Goal: Download file/media

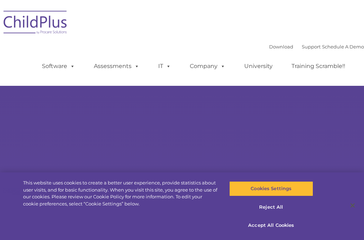
select select "MEDIUM"
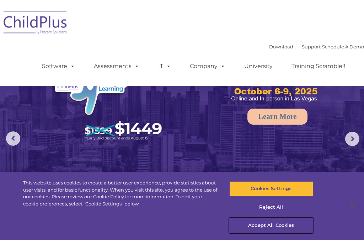
click at [262, 223] on button "Accept All Cookies" at bounding box center [271, 225] width 84 height 15
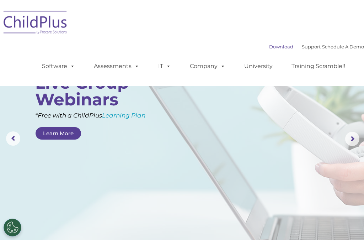
click at [269, 47] on link "Download" at bounding box center [281, 47] width 24 height 6
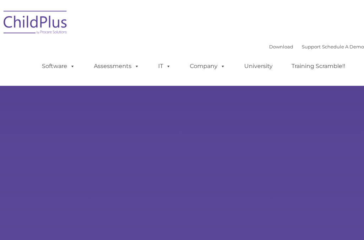
select select "MEDIUM"
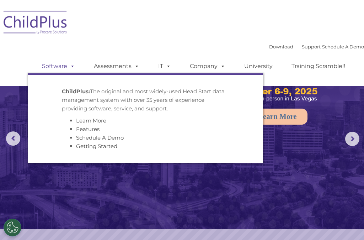
click at [36, 66] on link "Software" at bounding box center [58, 66] width 47 height 14
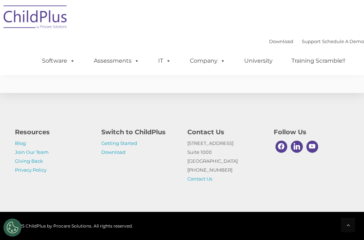
scroll to position [1854, 0]
click at [123, 151] on link "Download" at bounding box center [113, 152] width 24 height 6
